Goal: Task Accomplishment & Management: Manage account settings

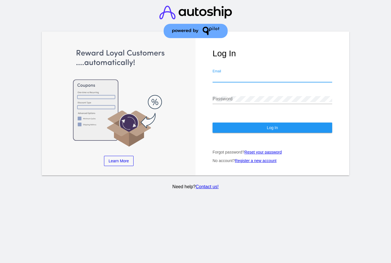
type input "[EMAIL_ADDRESS][DOMAIN_NAME]"
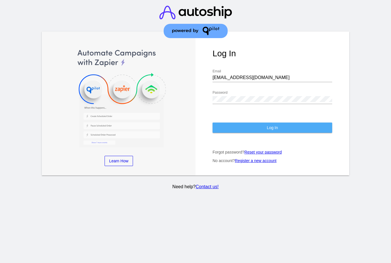
click at [267, 130] on span "Log In" at bounding box center [272, 127] width 11 height 5
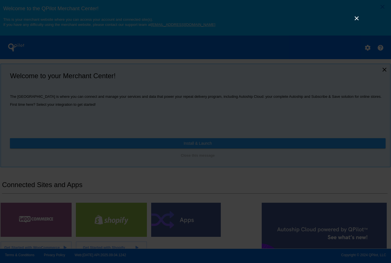
click at [354, 22] on link "×" at bounding box center [357, 18] width 7 height 7
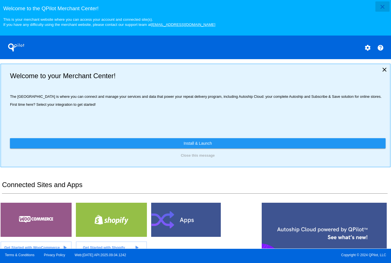
click at [380, 9] on mat-icon "close" at bounding box center [382, 6] width 7 height 7
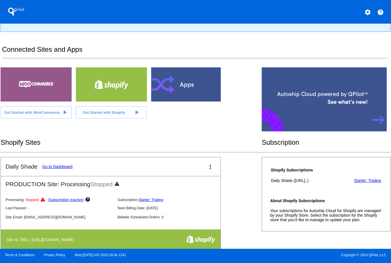
scroll to position [99, 0]
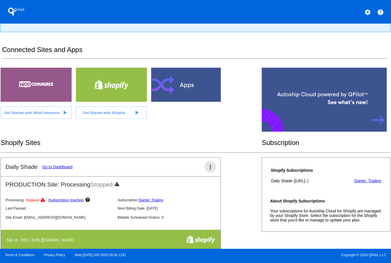
click at [211, 171] on mat-icon "more_vert" at bounding box center [210, 167] width 7 height 7
click at [58, 174] on div at bounding box center [195, 131] width 391 height 263
click at [58, 169] on link "Go to Dashboard" at bounding box center [57, 167] width 30 height 5
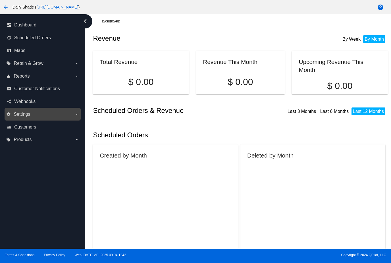
click at [35, 116] on label "settings Settings arrow_drop_down" at bounding box center [42, 114] width 73 height 9
click at [0, 0] on input "settings Settings arrow_drop_down" at bounding box center [0, 0] width 0 height 0
click at [76, 113] on icon "arrow_drop_down" at bounding box center [77, 114] width 5 height 5
click at [0, 0] on input "settings Settings arrow_drop_down" at bounding box center [0, 0] width 0 height 0
click at [30, 115] on span "Settings" at bounding box center [22, 114] width 16 height 5
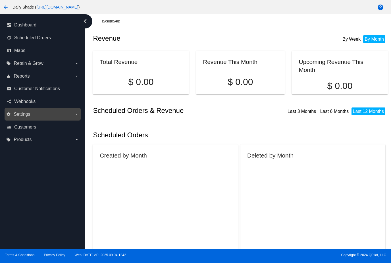
click at [0, 0] on input "settings Settings arrow_drop_down" at bounding box center [0, 0] width 0 height 0
click at [77, 114] on icon "arrow_drop_down" at bounding box center [77, 114] width 5 height 5
click at [0, 0] on input "settings Settings arrow_drop_down" at bounding box center [0, 0] width 0 height 0
click at [22, 117] on span "Settings" at bounding box center [22, 114] width 16 height 5
click at [0, 0] on input "settings Settings arrow_drop_down" at bounding box center [0, 0] width 0 height 0
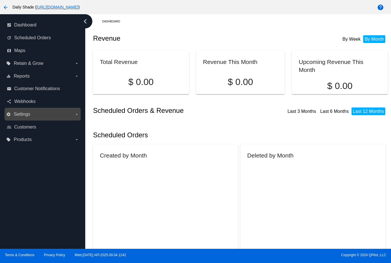
click at [22, 118] on label "settings Settings arrow_drop_down" at bounding box center [42, 114] width 73 height 9
click at [0, 0] on input "settings Settings arrow_drop_down" at bounding box center [0, 0] width 0 height 0
click at [79, 112] on icon "arrow_drop_down" at bounding box center [77, 114] width 5 height 5
click at [0, 0] on input "settings Settings arrow_drop_down" at bounding box center [0, 0] width 0 height 0
click at [76, 118] on label "settings Settings arrow_drop_down" at bounding box center [42, 114] width 73 height 9
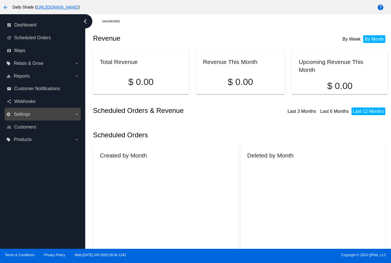
click at [0, 0] on input "settings Settings arrow_drop_down" at bounding box center [0, 0] width 0 height 0
click at [24, 116] on span "Settings" at bounding box center [22, 114] width 16 height 5
click at [0, 0] on input "settings Settings arrow_drop_down" at bounding box center [0, 0] width 0 height 0
click at [76, 116] on icon "arrow_drop_down" at bounding box center [77, 114] width 5 height 5
click at [0, 0] on input "settings Settings arrow_drop_down" at bounding box center [0, 0] width 0 height 0
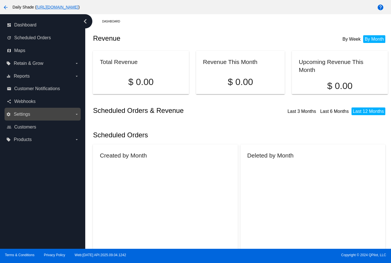
click at [76, 119] on label "settings Settings arrow_drop_down" at bounding box center [42, 114] width 73 height 9
click at [0, 0] on input "settings Settings arrow_drop_down" at bounding box center [0, 0] width 0 height 0
click at [169, 157] on mat-card "Created by Month" at bounding box center [165, 218] width 145 height 147
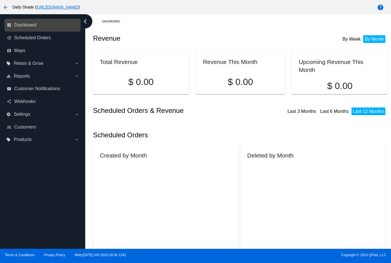
click at [30, 29] on link "dashboard Dashboard" at bounding box center [43, 24] width 72 height 9
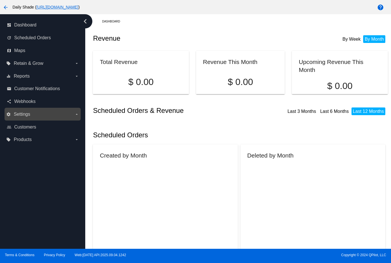
click at [76, 112] on label "settings Settings arrow_drop_down" at bounding box center [42, 114] width 73 height 9
click at [0, 0] on input "settings Settings arrow_drop_down" at bounding box center [0, 0] width 0 height 0
click at [19, 114] on span "Settings" at bounding box center [22, 114] width 16 height 5
click at [0, 0] on input "settings Settings arrow_drop_down" at bounding box center [0, 0] width 0 height 0
click at [74, 116] on label "settings Settings arrow_drop_down" at bounding box center [42, 114] width 73 height 9
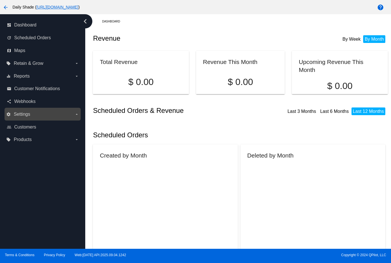
click at [0, 0] on input "settings Settings arrow_drop_down" at bounding box center [0, 0] width 0 height 0
click at [88, 22] on icon "chevron_left" at bounding box center [85, 21] width 9 height 9
click at [88, 20] on icon "chevron_left" at bounding box center [85, 21] width 9 height 9
click at [4, 6] on mat-icon "arrow_back" at bounding box center [5, 7] width 7 height 7
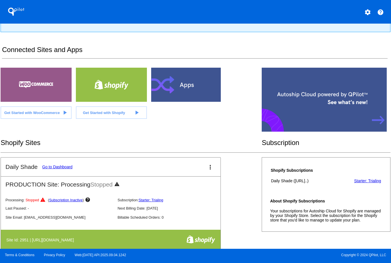
scroll to position [99, 0]
click at [60, 169] on link "Go to Dashboard" at bounding box center [57, 167] width 30 height 5
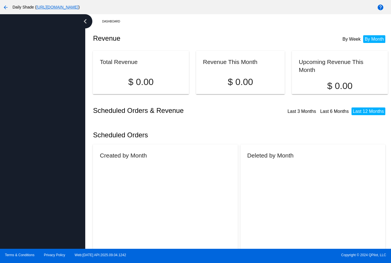
click at [88, 24] on icon "chevron_left" at bounding box center [85, 21] width 9 height 9
click at [84, 22] on icon "chevron_left" at bounding box center [85, 21] width 9 height 9
click at [7, 7] on mat-icon "arrow_back" at bounding box center [5, 7] width 7 height 7
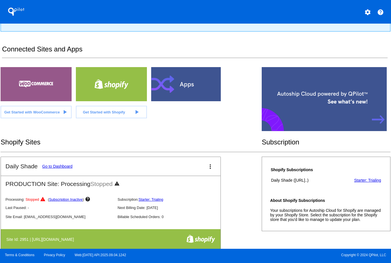
scroll to position [99, 0]
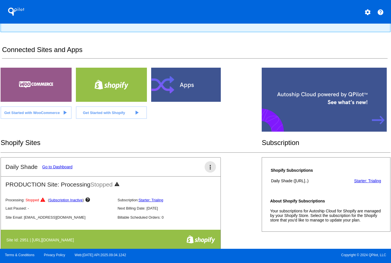
click at [214, 171] on mat-icon "more_vert" at bounding box center [210, 167] width 7 height 7
click at [214, 141] on div at bounding box center [195, 131] width 391 height 263
click at [210, 171] on mat-icon "more_vert" at bounding box center [210, 167] width 7 height 7
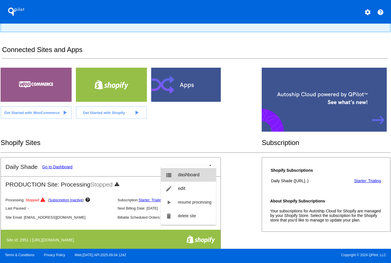
click at [197, 177] on span "dashboard" at bounding box center [189, 174] width 22 height 5
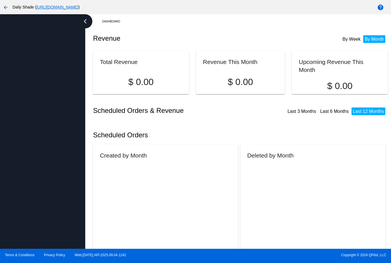
click at [44, 143] on div at bounding box center [42, 131] width 85 height 235
click at [59, 70] on div at bounding box center [42, 131] width 85 height 235
click at [86, 23] on icon "chevron_left" at bounding box center [85, 21] width 9 height 9
click at [86, 24] on icon "chevron_left" at bounding box center [85, 21] width 9 height 9
click at [83, 25] on icon "chevron_left" at bounding box center [85, 21] width 9 height 9
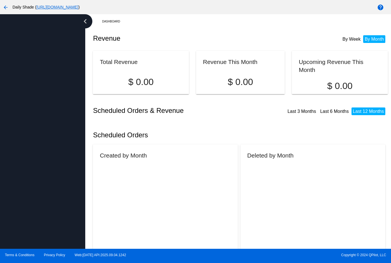
click at [84, 20] on icon "chevron_left" at bounding box center [85, 21] width 9 height 9
click at [5, 10] on mat-icon "arrow_back" at bounding box center [5, 7] width 7 height 7
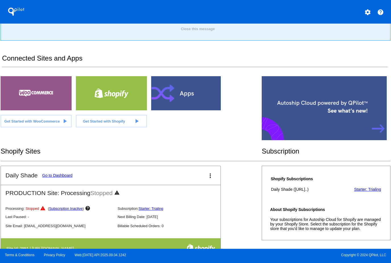
scroll to position [90, 0]
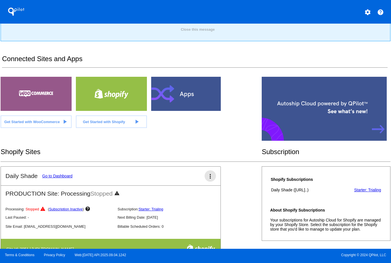
click at [208, 180] on mat-icon "more_vert" at bounding box center [210, 176] width 7 height 7
click at [183, 182] on span "dashboard" at bounding box center [189, 183] width 22 height 5
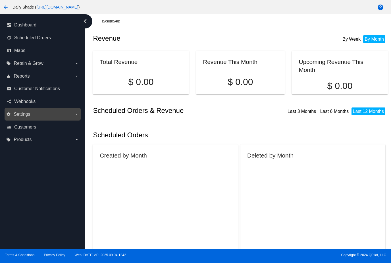
click at [77, 116] on icon "arrow_drop_down" at bounding box center [77, 114] width 5 height 5
click at [0, 0] on input "settings Settings arrow_drop_down" at bounding box center [0, 0] width 0 height 0
click at [32, 116] on label "settings Settings arrow_drop_down" at bounding box center [42, 114] width 73 height 9
click at [0, 0] on input "settings Settings arrow_drop_down" at bounding box center [0, 0] width 0 height 0
click at [22, 116] on span "Settings" at bounding box center [22, 114] width 16 height 5
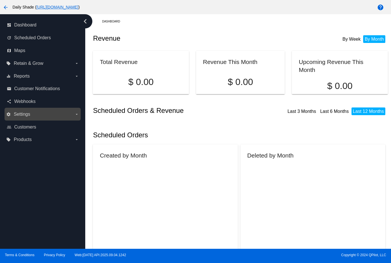
click at [0, 0] on input "settings Settings arrow_drop_down" at bounding box center [0, 0] width 0 height 0
click at [26, 118] on label "settings Settings arrow_drop_down" at bounding box center [42, 114] width 73 height 9
click at [0, 0] on input "settings Settings arrow_drop_down" at bounding box center [0, 0] width 0 height 0
click at [78, 116] on icon "arrow_drop_down" at bounding box center [77, 114] width 5 height 5
click at [0, 0] on input "settings Settings arrow_drop_down" at bounding box center [0, 0] width 0 height 0
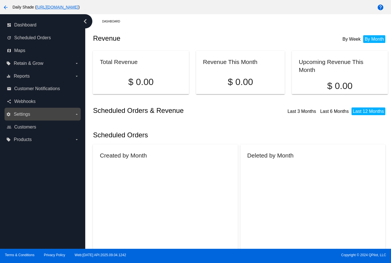
click at [75, 113] on icon "arrow_drop_down" at bounding box center [77, 114] width 5 height 5
click at [0, 0] on input "settings Settings arrow_drop_down" at bounding box center [0, 0] width 0 height 0
click at [76, 117] on label "settings Settings arrow_drop_down" at bounding box center [42, 114] width 73 height 9
click at [0, 0] on input "settings Settings arrow_drop_down" at bounding box center [0, 0] width 0 height 0
click at [24, 116] on span "Settings" at bounding box center [22, 114] width 16 height 5
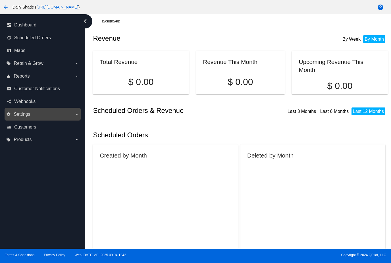
click at [0, 0] on input "settings Settings arrow_drop_down" at bounding box center [0, 0] width 0 height 0
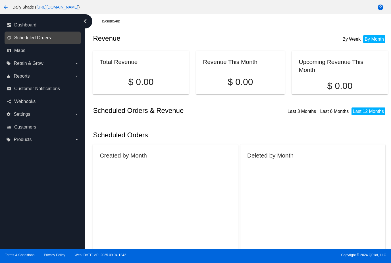
click at [46, 40] on span "Scheduled Orders" at bounding box center [32, 37] width 37 height 5
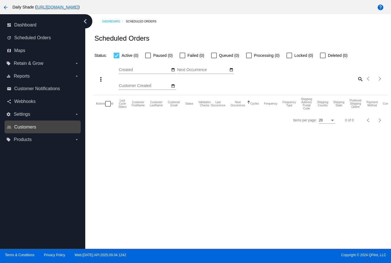
click at [28, 129] on span "Customers" at bounding box center [25, 127] width 22 height 5
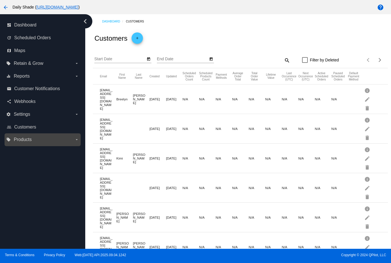
click at [25, 141] on span "Products" at bounding box center [23, 139] width 18 height 5
click at [0, 0] on input "local_offer Products arrow_drop_down" at bounding box center [0, 0] width 0 height 0
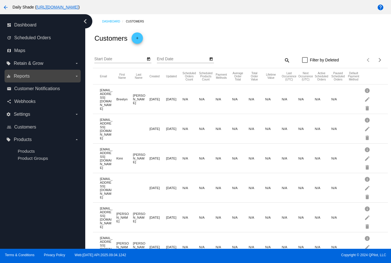
click at [21, 77] on span "Reports" at bounding box center [22, 76] width 16 height 5
click at [0, 0] on input "equalizer Reports arrow_drop_down" at bounding box center [0, 0] width 0 height 0
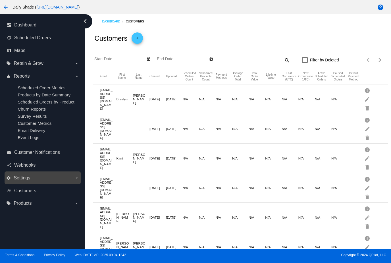
click at [61, 183] on label "settings Settings arrow_drop_down" at bounding box center [42, 178] width 73 height 9
click at [0, 0] on input "settings Settings arrow_drop_down" at bounding box center [0, 0] width 0 height 0
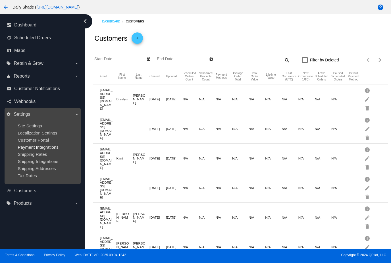
click at [55, 150] on span "Payment Integrations" at bounding box center [38, 147] width 41 height 5
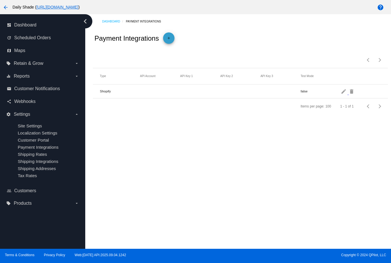
click at [172, 43] on mat-icon "add" at bounding box center [169, 39] width 7 height 7
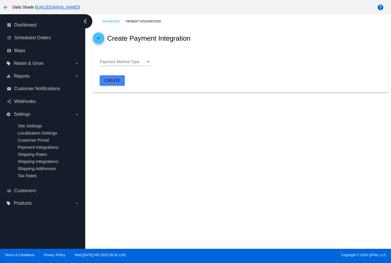
click at [145, 64] on div "Payment Method Type" at bounding box center [123, 62] width 46 height 5
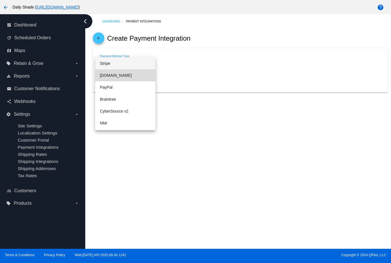
click at [135, 77] on span "Authorize.Net" at bounding box center [125, 75] width 51 height 12
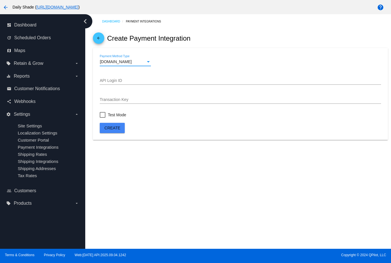
click at [119, 83] on input "API Login ID" at bounding box center [240, 81] width 281 height 5
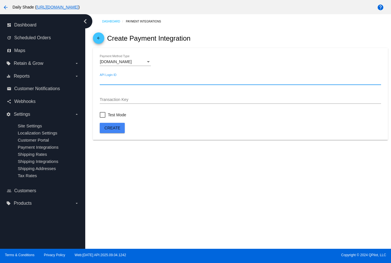
click at [106, 82] on input "API Login ID" at bounding box center [240, 81] width 281 height 5
paste input "4gp73HMQYrB87g3H"
type input "4gp73HMQYrB87g3H"
click at [104, 97] on div "Transaction Key" at bounding box center [240, 98] width 281 height 11
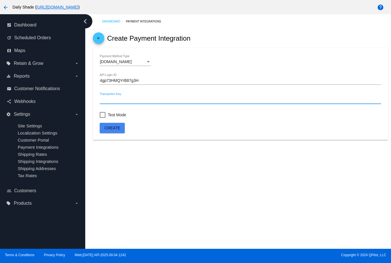
click at [104, 101] on input "Transaction Key" at bounding box center [240, 100] width 281 height 5
paste input "4gp73HMQYrB87g3H"
type input "4gp73HMQYrB87g3H"
click at [146, 83] on input "4gp73HMQYrB87g3H" at bounding box center [240, 81] width 281 height 5
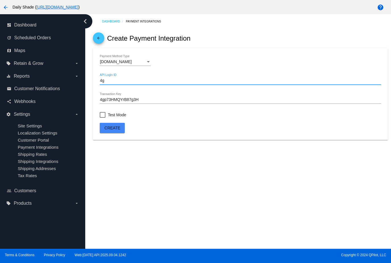
type input "4"
click at [106, 82] on input "API Login ID" at bounding box center [240, 81] width 281 height 5
paste input "7at56F9xS7"
type input "7at56F9xS7"
click at [115, 130] on span "Create" at bounding box center [113, 128] width 16 height 5
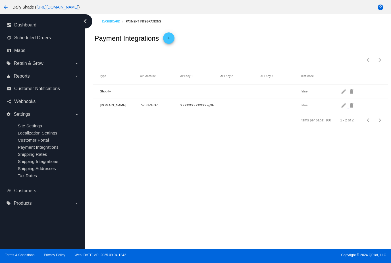
scroll to position [18, 0]
